Goal: Transaction & Acquisition: Purchase product/service

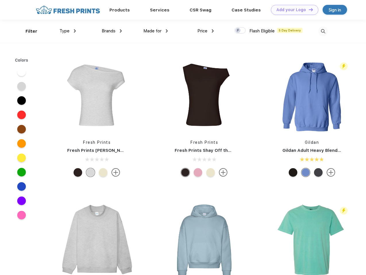
click at [292, 10] on link "Add your Logo Design Tool" at bounding box center [294, 10] width 47 height 10
click at [0, 0] on div "Design Tool" at bounding box center [0, 0] width 0 height 0
click at [308, 9] on link "Add your Logo Design Tool" at bounding box center [294, 10] width 47 height 10
click at [28, 31] on div "Filter" at bounding box center [32, 31] width 12 height 7
click at [68, 31] on span "Type" at bounding box center [64, 30] width 10 height 5
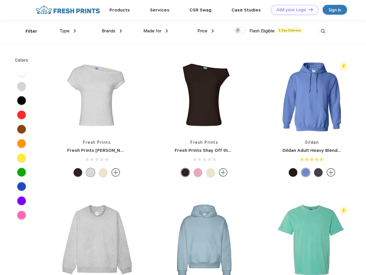
click at [112, 31] on span "Brands" at bounding box center [109, 30] width 14 height 5
click at [156, 31] on span "Made for" at bounding box center [152, 30] width 18 height 5
click at [205, 31] on span "Price" at bounding box center [202, 30] width 10 height 5
click at [240, 31] on div at bounding box center [239, 30] width 11 height 6
click at [238, 31] on input "checkbox" at bounding box center [236, 29] width 4 height 4
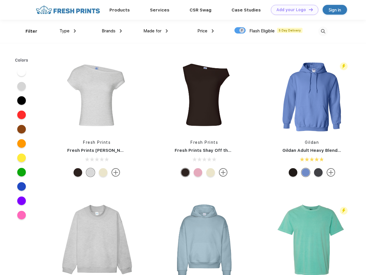
click at [322, 31] on img at bounding box center [322, 31] width 9 height 9
